Goal: Task Accomplishment & Management: Manage account settings

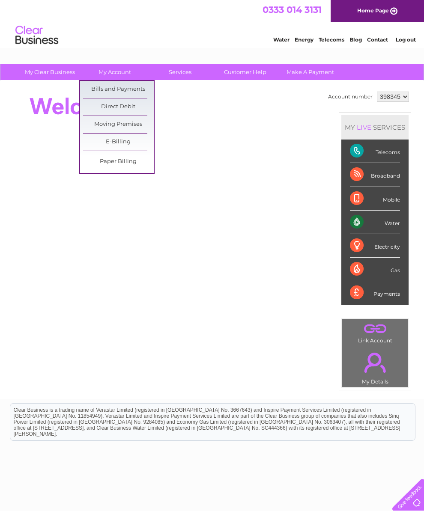
click at [129, 90] on link "Bills and Payments" at bounding box center [118, 89] width 71 height 17
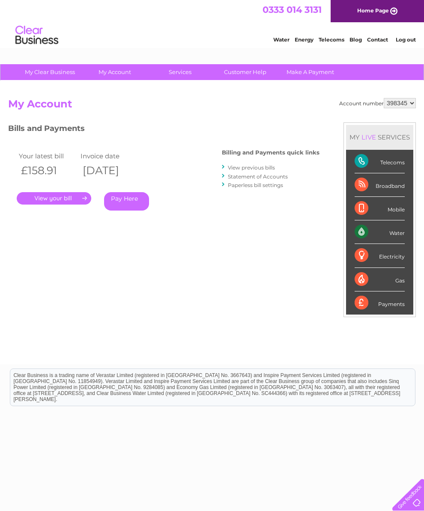
click at [67, 198] on link "." at bounding box center [54, 198] width 75 height 12
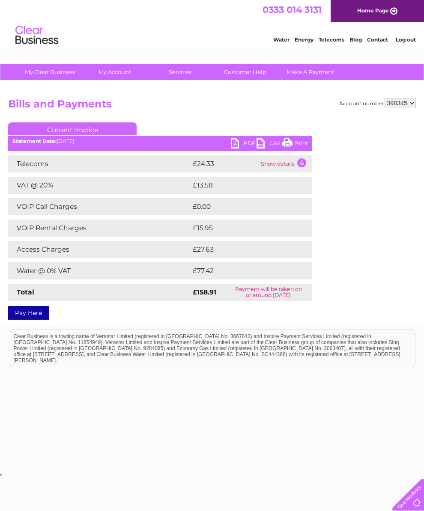
click at [302, 166] on td "Show details" at bounding box center [286, 163] width 54 height 17
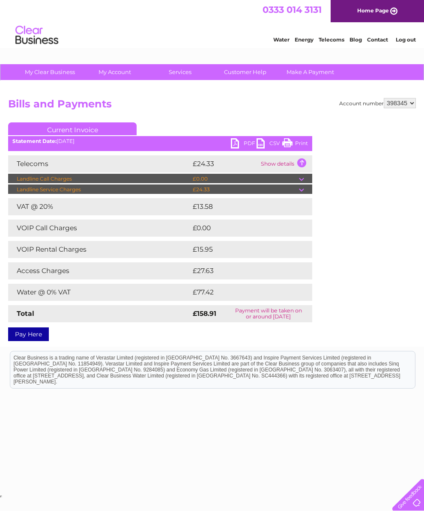
click at [291, 139] on link "Print" at bounding box center [295, 144] width 26 height 12
click at [9, 379] on html "Clear Business is a trading name of Verastar Limited (registered in [GEOGRAPHIC…" at bounding box center [212, 373] width 424 height 55
click at [403, 42] on link "Log out" at bounding box center [406, 39] width 20 height 6
